Goal: Task Accomplishment & Management: Manage account settings

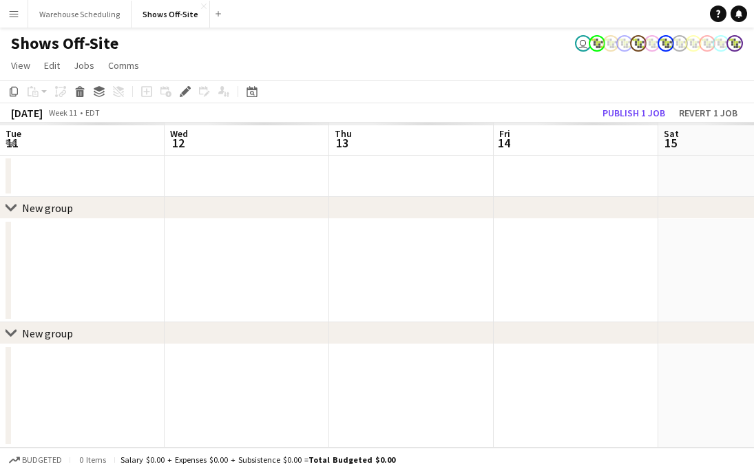
scroll to position [0, 473]
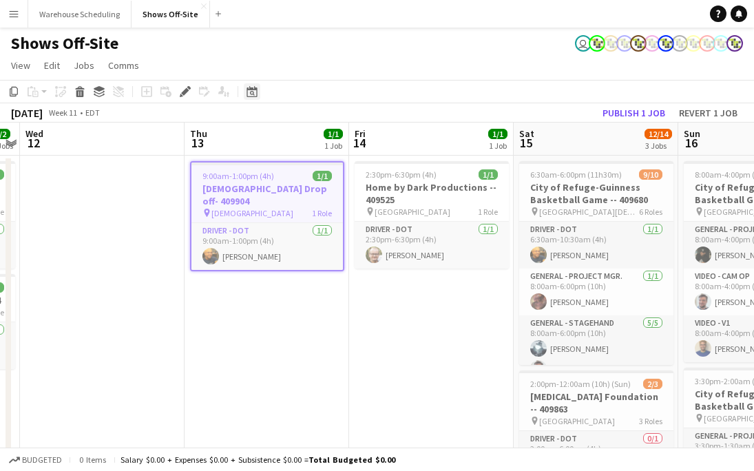
click at [259, 85] on div "Date picker" at bounding box center [252, 91] width 17 height 17
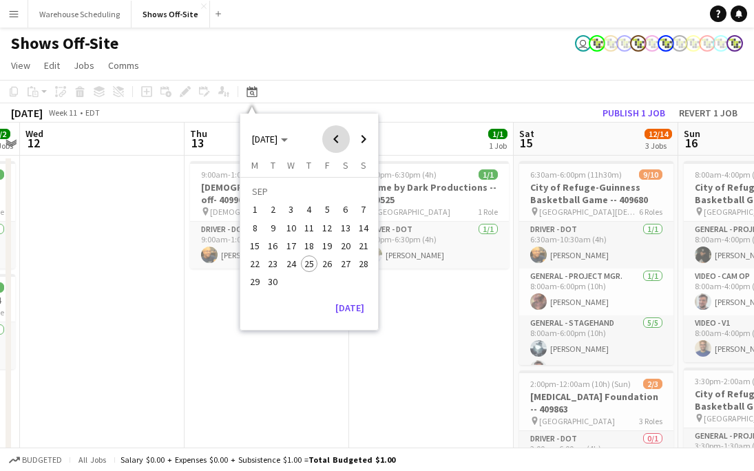
click at [349, 127] on span "Previous month" at bounding box center [336, 139] width 28 height 28
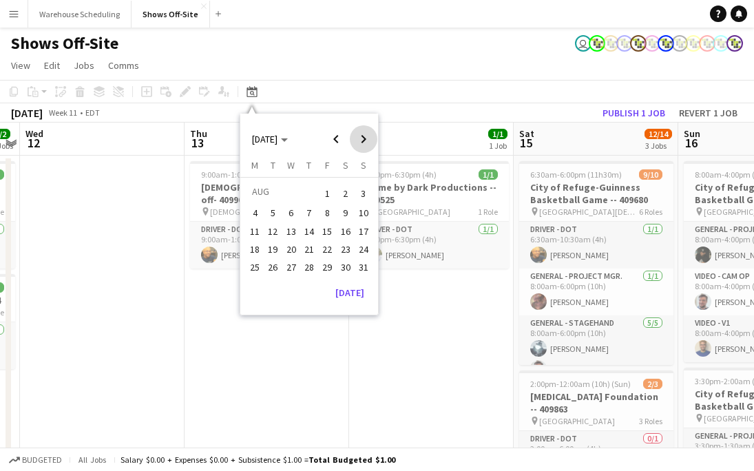
click at [366, 135] on span "Next month" at bounding box center [364, 139] width 28 height 28
click at [367, 136] on span "Next month" at bounding box center [364, 139] width 28 height 28
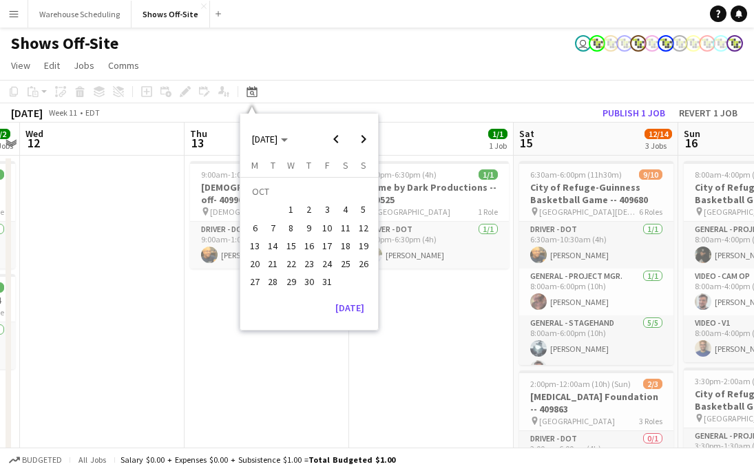
click at [363, 211] on span "5" at bounding box center [363, 210] width 17 height 17
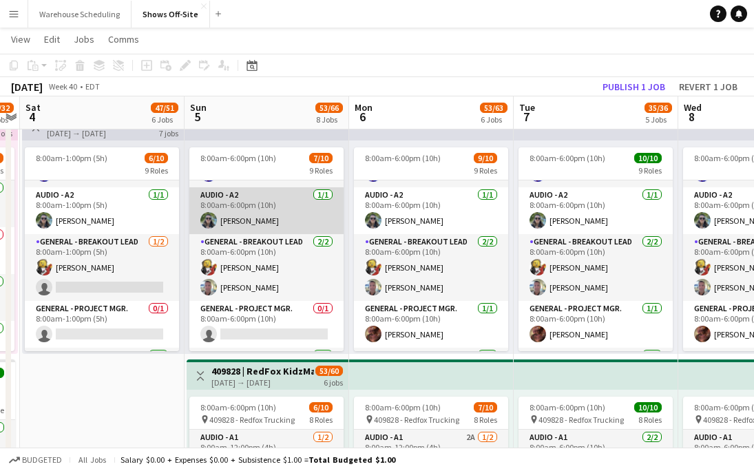
scroll to position [0, 0]
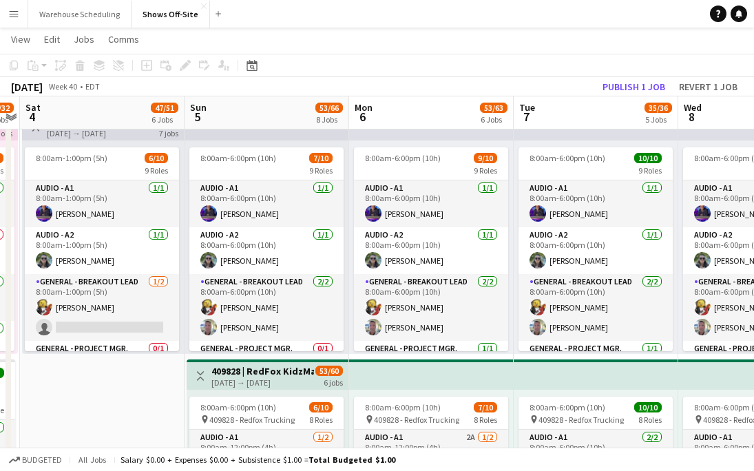
click at [529, 67] on app-toolbar "Copy Paste Paste Command V Paste with crew Command Shift V Paste linked Job Del…" at bounding box center [377, 65] width 754 height 23
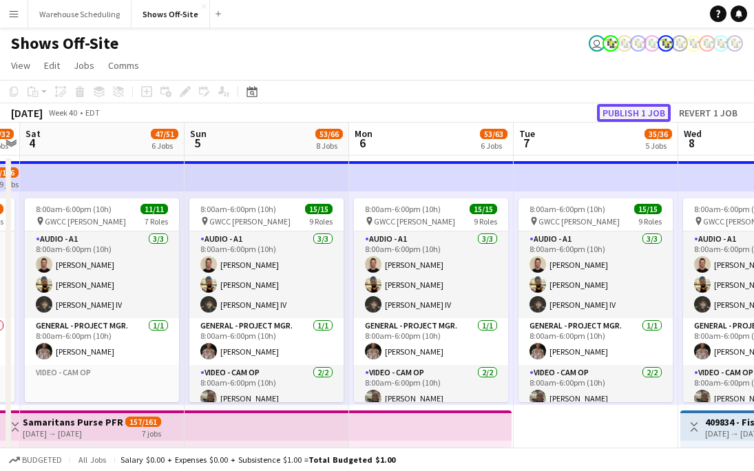
click at [635, 107] on button "Publish 1 job" at bounding box center [634, 113] width 74 height 18
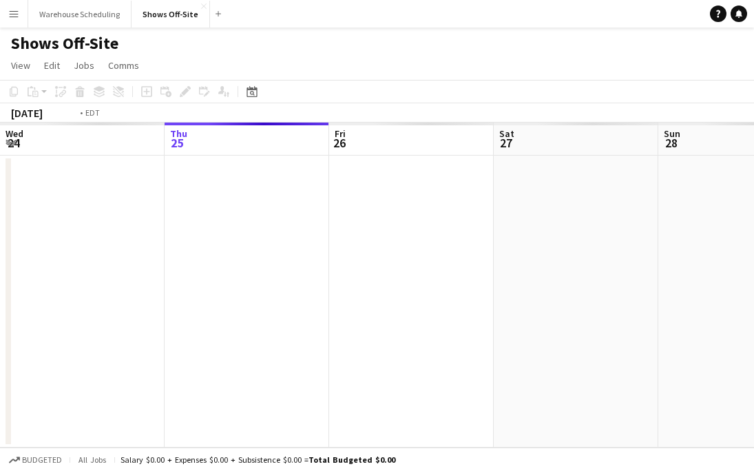
scroll to position [0, 473]
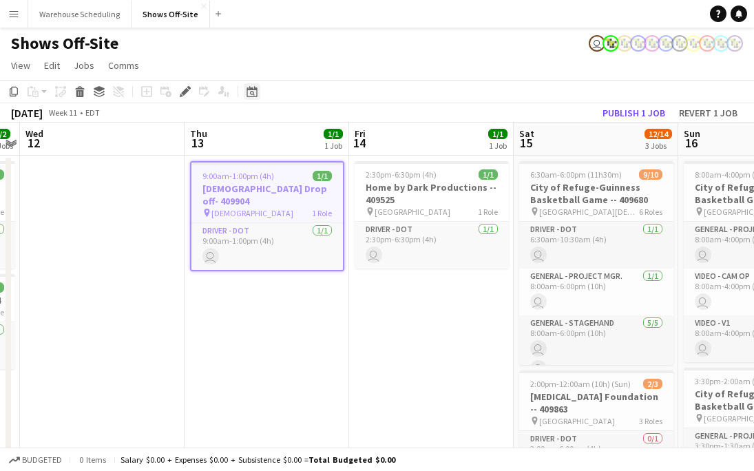
click at [253, 93] on icon "Date picker" at bounding box center [251, 91] width 11 height 11
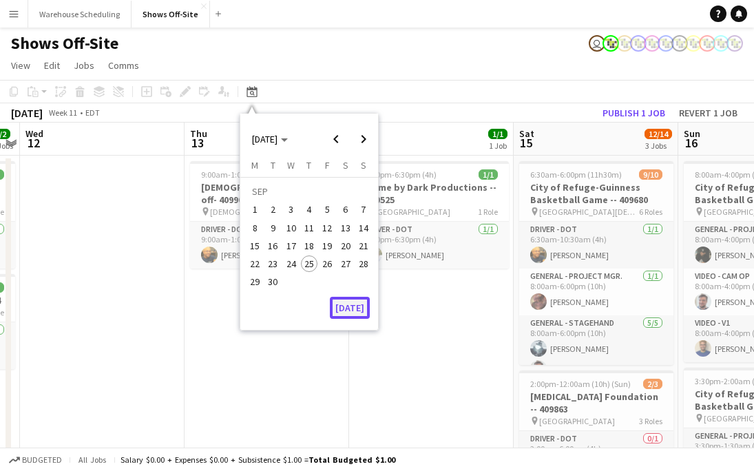
click at [355, 297] on button "[DATE]" at bounding box center [350, 308] width 40 height 22
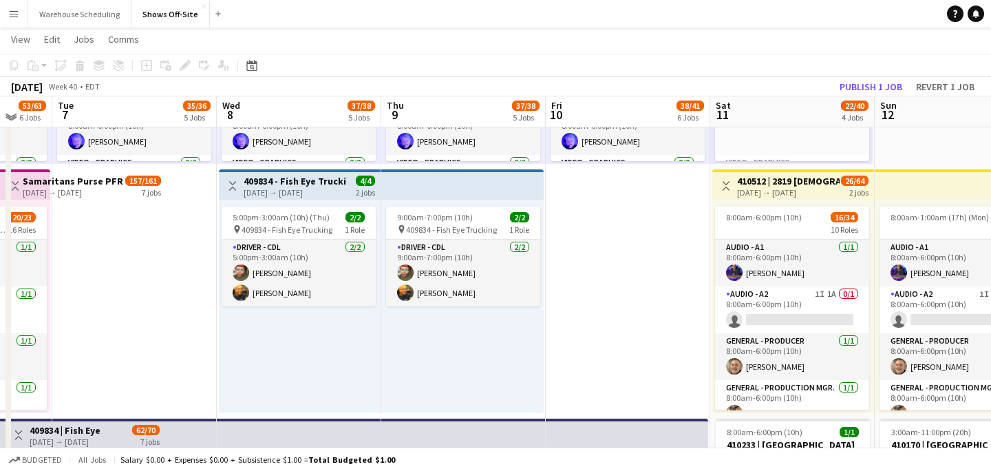
scroll to position [238, 0]
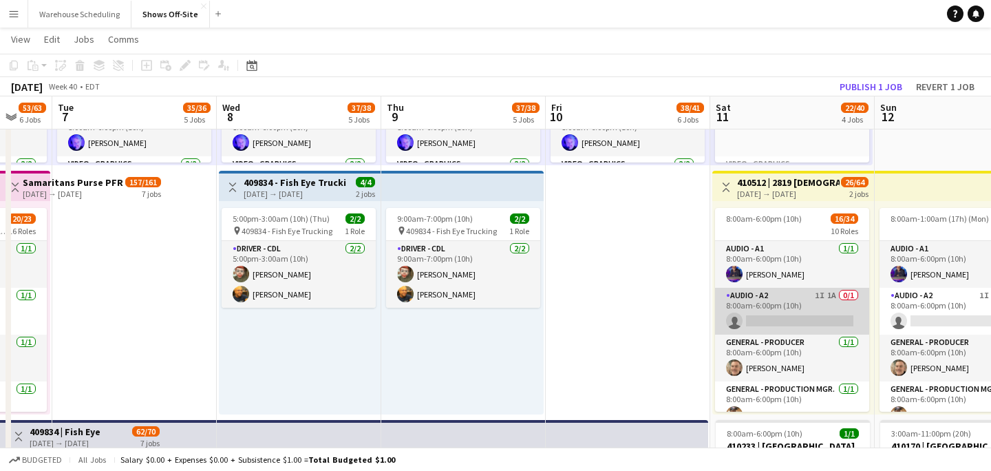
click at [753, 309] on app-card-role "Audio - A2 1I 1A 0/1 8:00am-6:00pm (10h) single-neutral-actions" at bounding box center [792, 311] width 154 height 47
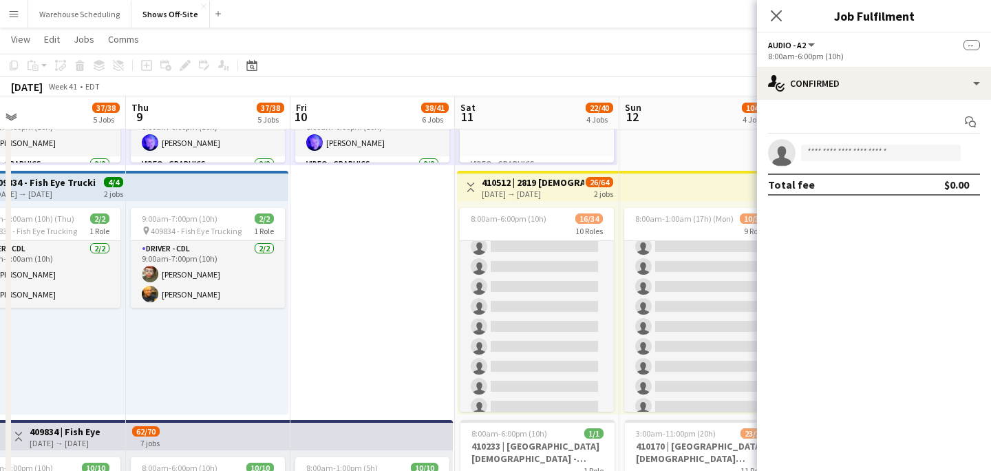
scroll to position [504, 0]
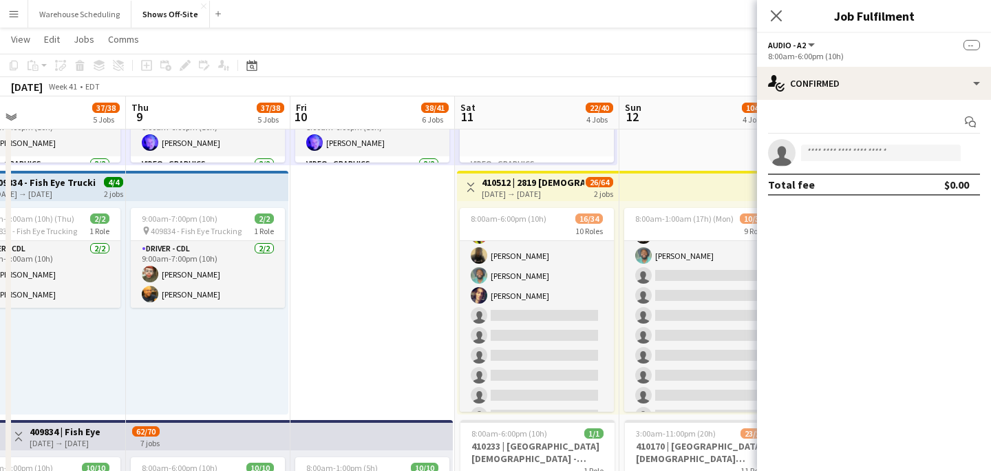
click at [564, 306] on app-card-role "General - Stagehand 2A [DATE] 8:00am-6:00pm (10h) [PERSON_NAME] [PERSON_NAME] […" at bounding box center [537, 415] width 154 height 426
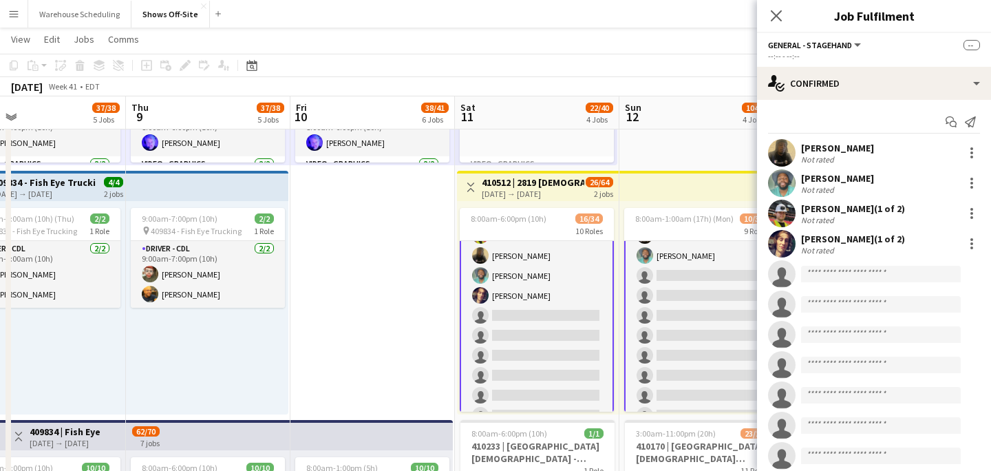
click at [753, 61] on div "--:-- - --:--" at bounding box center [874, 56] width 212 height 10
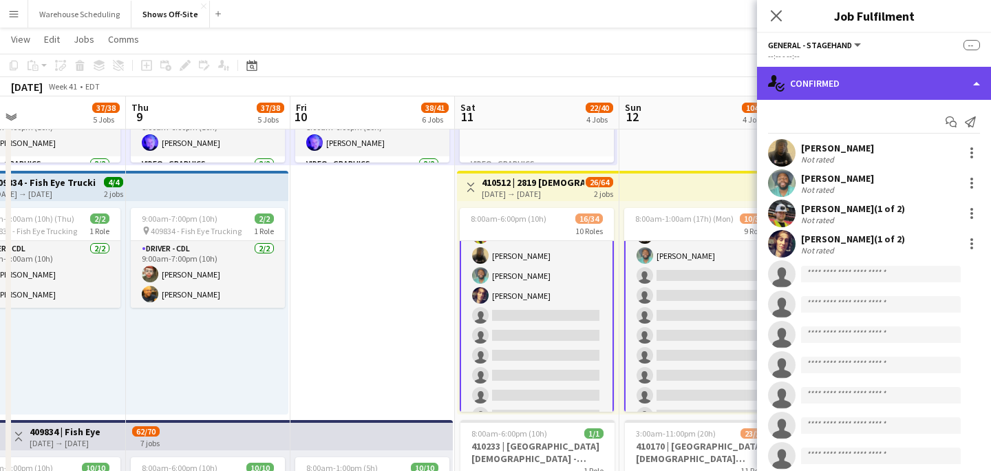
click at [753, 98] on div "single-neutral-actions-check-2 Confirmed" at bounding box center [874, 83] width 234 height 33
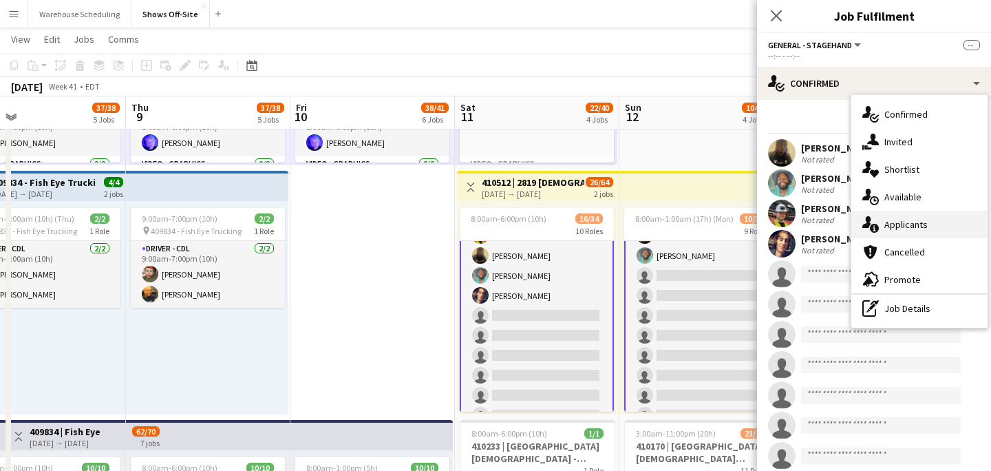
click at [753, 215] on div "single-neutral-actions-information Applicants" at bounding box center [919, 225] width 136 height 28
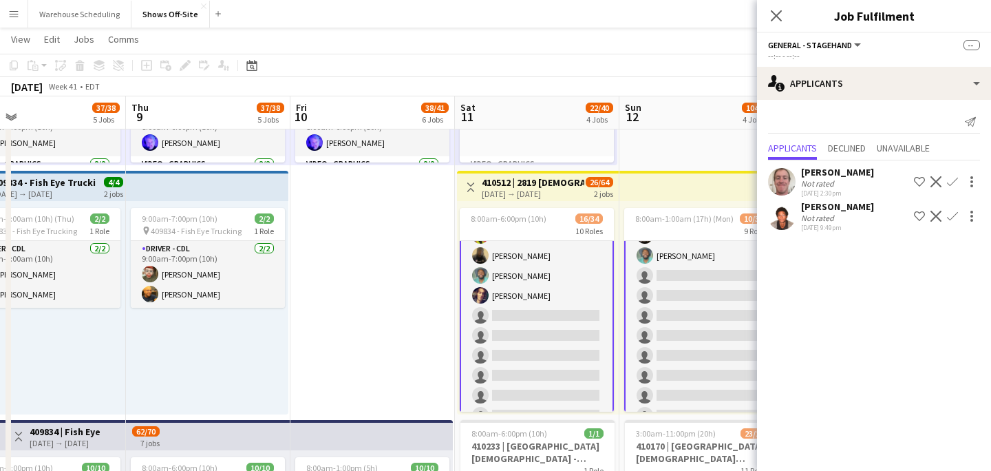
click at [753, 181] on app-icon "Confirm" at bounding box center [952, 181] width 11 height 11
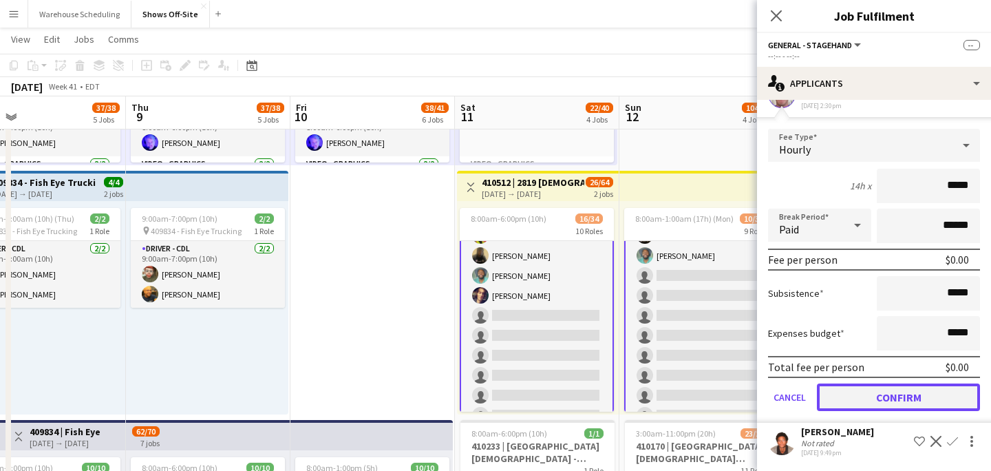
click at [753, 393] on button "Confirm" at bounding box center [898, 397] width 163 height 28
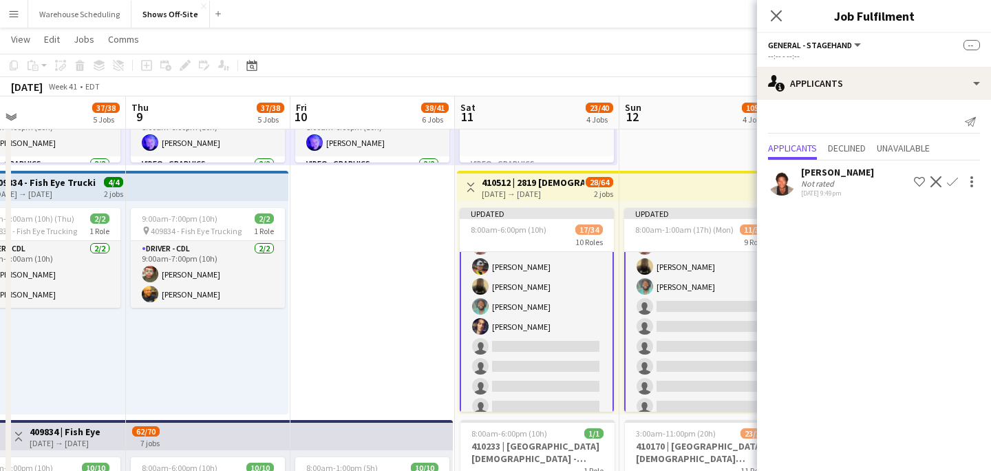
click at [753, 178] on app-icon "Confirm" at bounding box center [952, 181] width 11 height 11
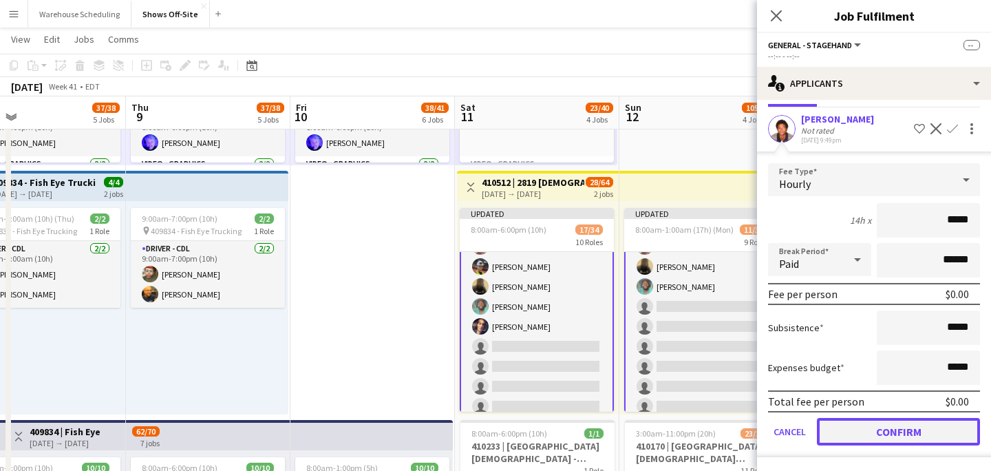
click at [753, 423] on button "Confirm" at bounding box center [898, 432] width 163 height 28
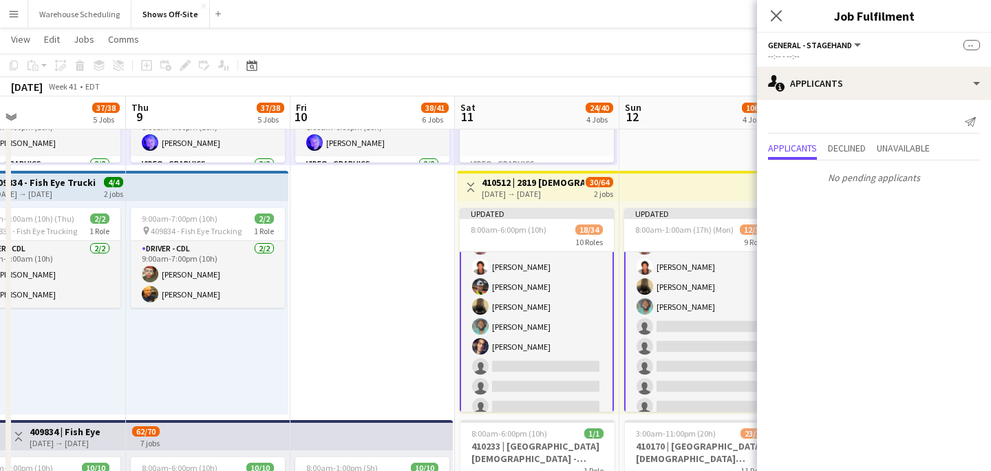
click at [701, 339] on app-card-role "General - Stagehand [DATE] 9:00pm-1:00am (4h) [PERSON_NAME] [PERSON_NAME] [PERS…" at bounding box center [701, 426] width 154 height 429
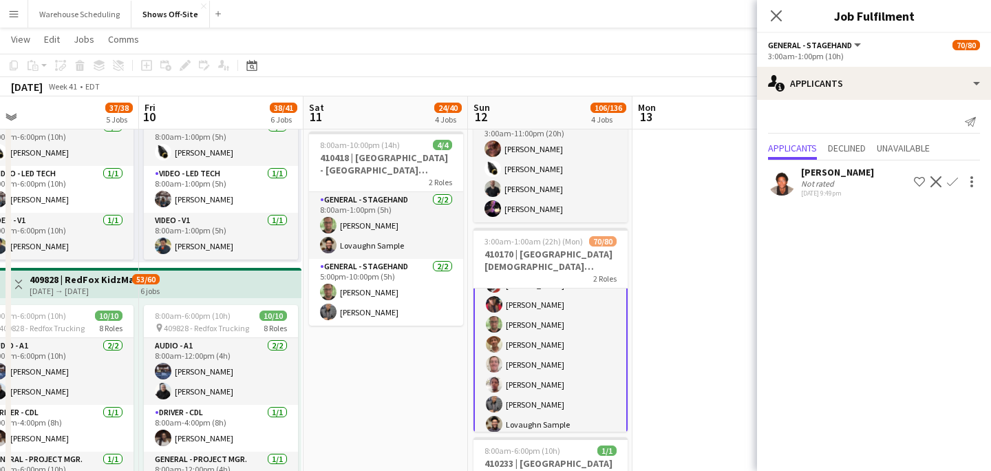
click at [753, 180] on button "Confirm" at bounding box center [952, 181] width 17 height 17
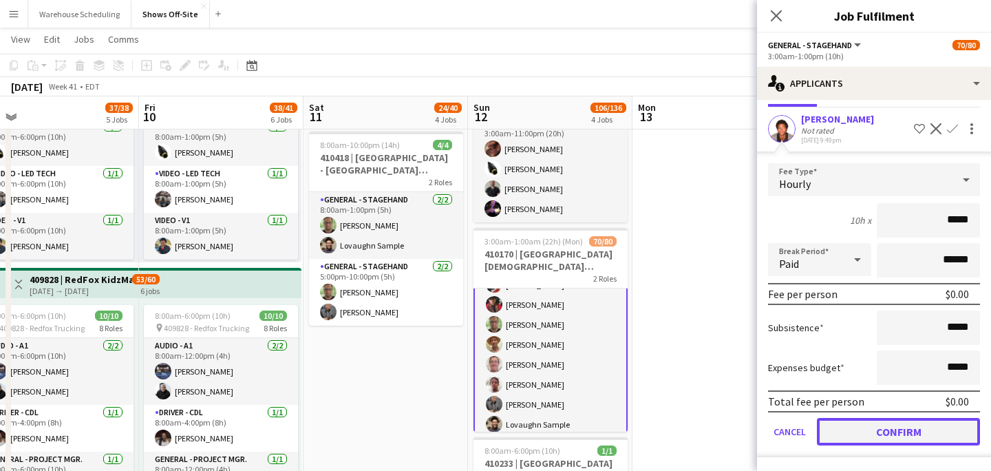
click at [753, 423] on button "Confirm" at bounding box center [898, 432] width 163 height 28
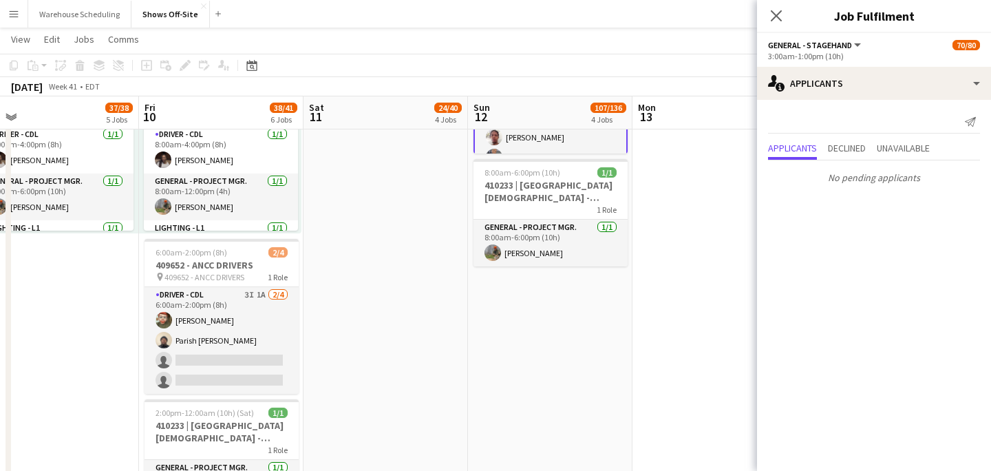
click at [728, 152] on app-date-cell at bounding box center [714, 142] width 164 height 1810
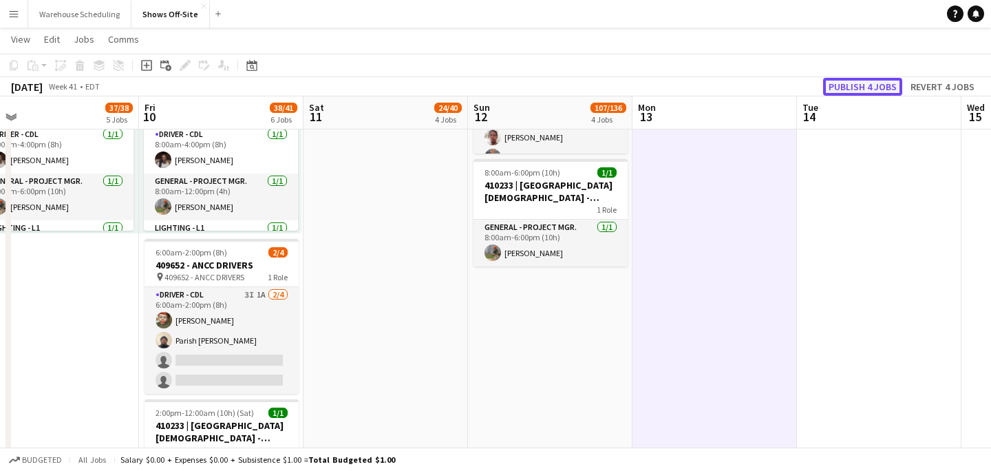
click at [753, 86] on button "Publish 4 jobs" at bounding box center [862, 87] width 79 height 18
